Goal: Task Accomplishment & Management: Use online tool/utility

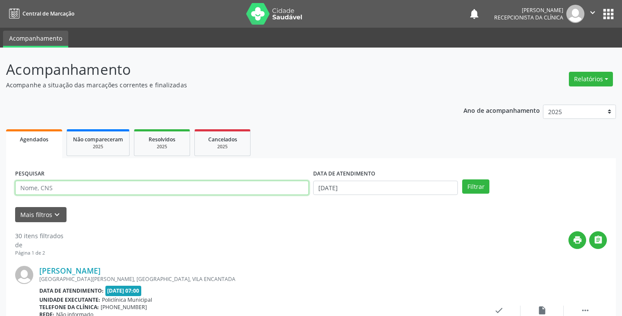
click at [234, 185] on input "text" at bounding box center [162, 187] width 294 height 15
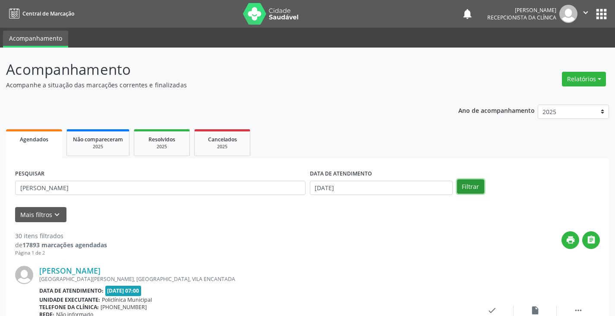
click at [476, 189] on button "Filtrar" at bounding box center [470, 186] width 27 height 15
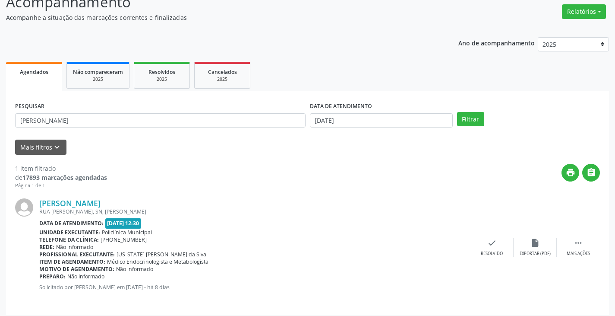
scroll to position [73, 0]
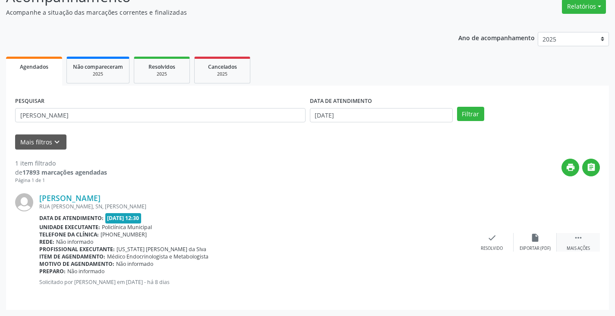
click at [575, 245] on div " Mais ações" at bounding box center [578, 242] width 43 height 19
click at [443, 242] on div "print Imprimir" at bounding box center [448, 242] width 43 height 19
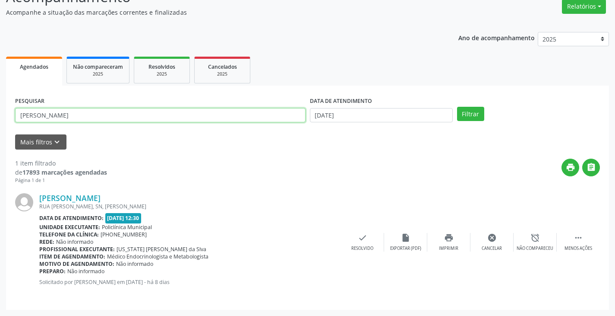
click at [190, 116] on input "[PERSON_NAME]" at bounding box center [160, 115] width 291 height 15
type input "a"
type input "[PERSON_NAME]"
click at [469, 119] on button "Filtrar" at bounding box center [470, 114] width 27 height 15
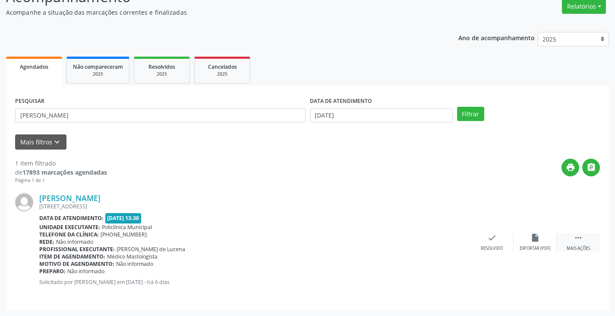
click at [571, 245] on div " Mais ações" at bounding box center [578, 242] width 43 height 19
click at [451, 241] on icon "print" at bounding box center [448, 237] width 9 height 9
